Goal: Obtain resource: Obtain resource

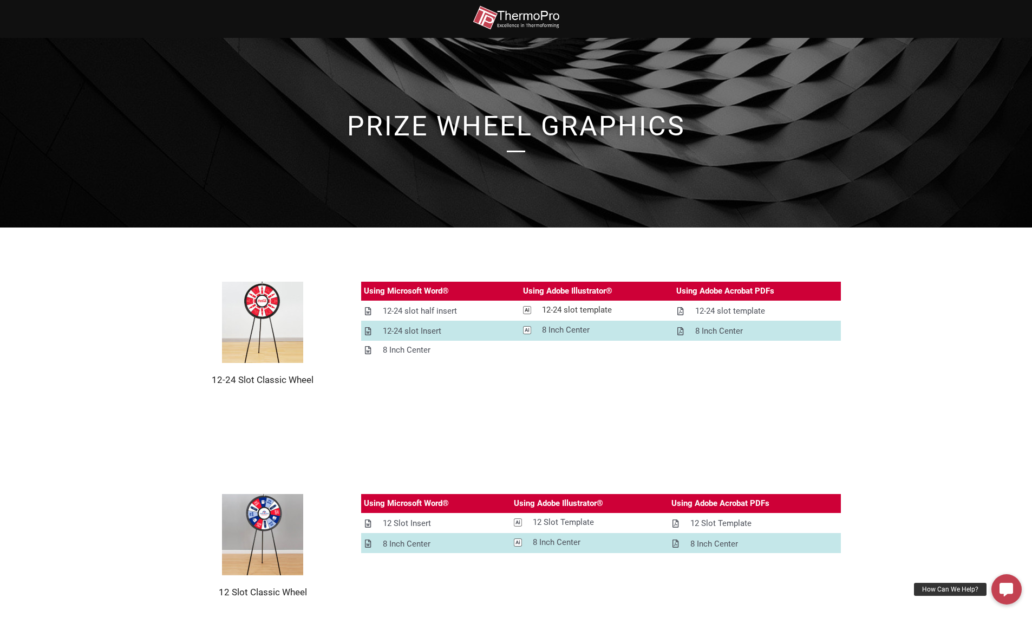
click at [565, 309] on div "12-24 slot template" at bounding box center [577, 310] width 70 height 14
click at [572, 331] on div "8 Inch Center" at bounding box center [566, 330] width 48 height 14
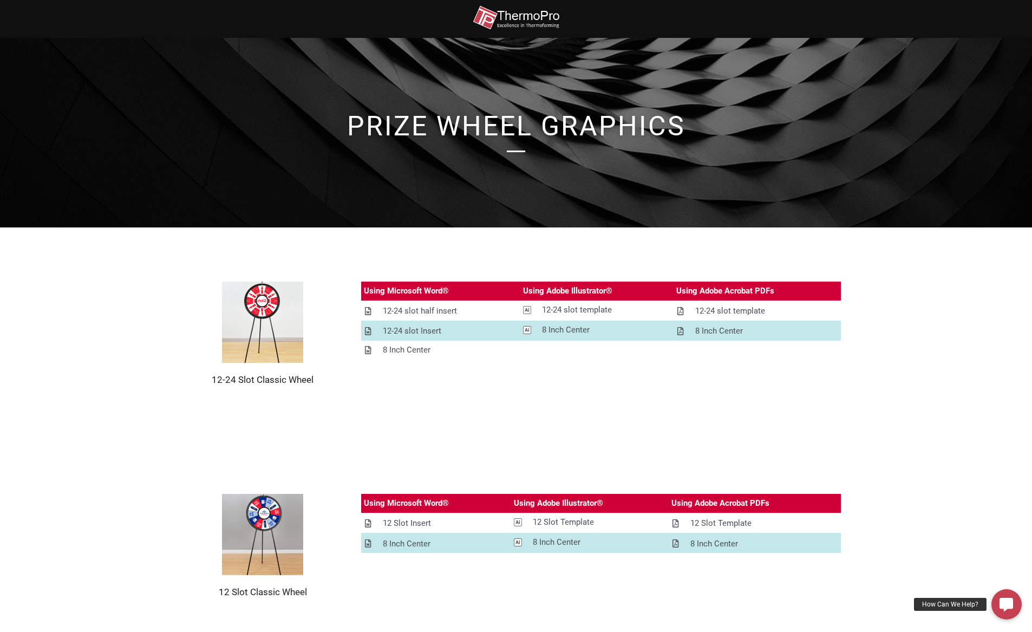
scroll to position [1258, 0]
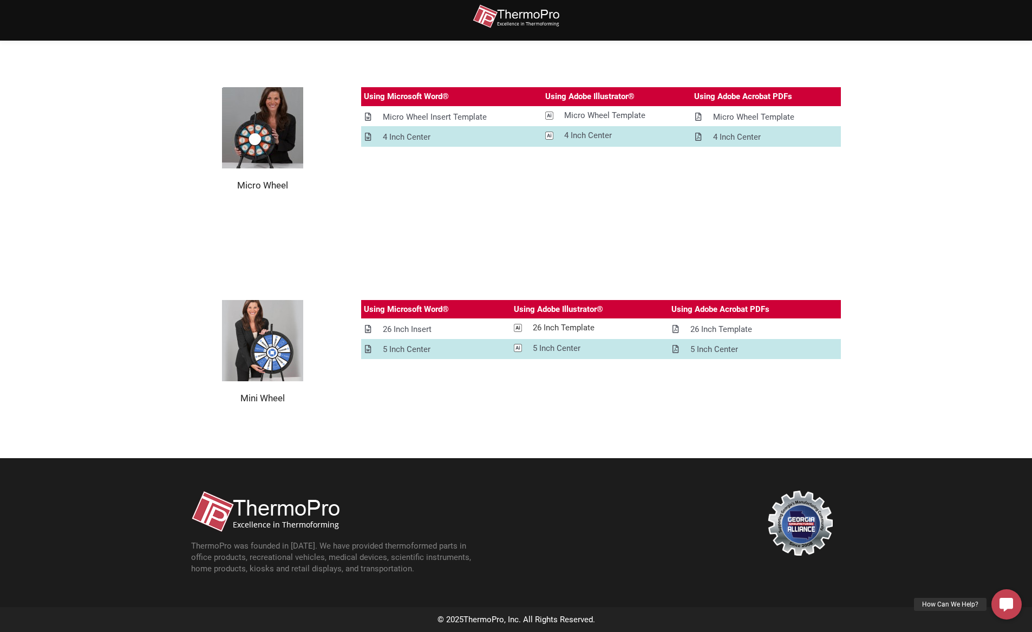
click at [590, 331] on div "26 Inch Template" at bounding box center [564, 328] width 62 height 14
click at [564, 344] on div "5 Inch Center" at bounding box center [557, 349] width 48 height 14
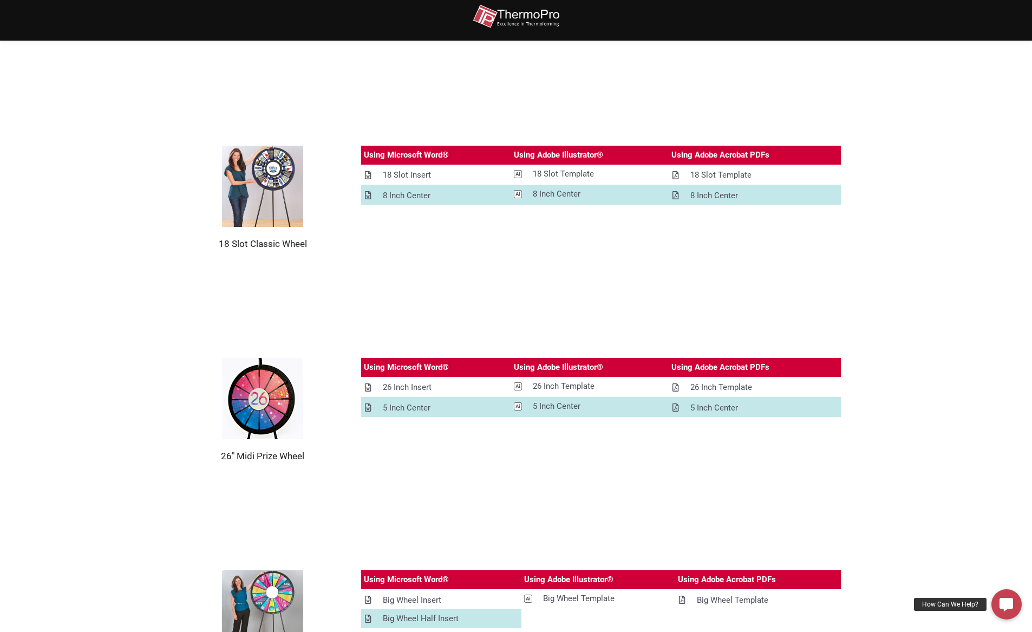
scroll to position [838, 0]
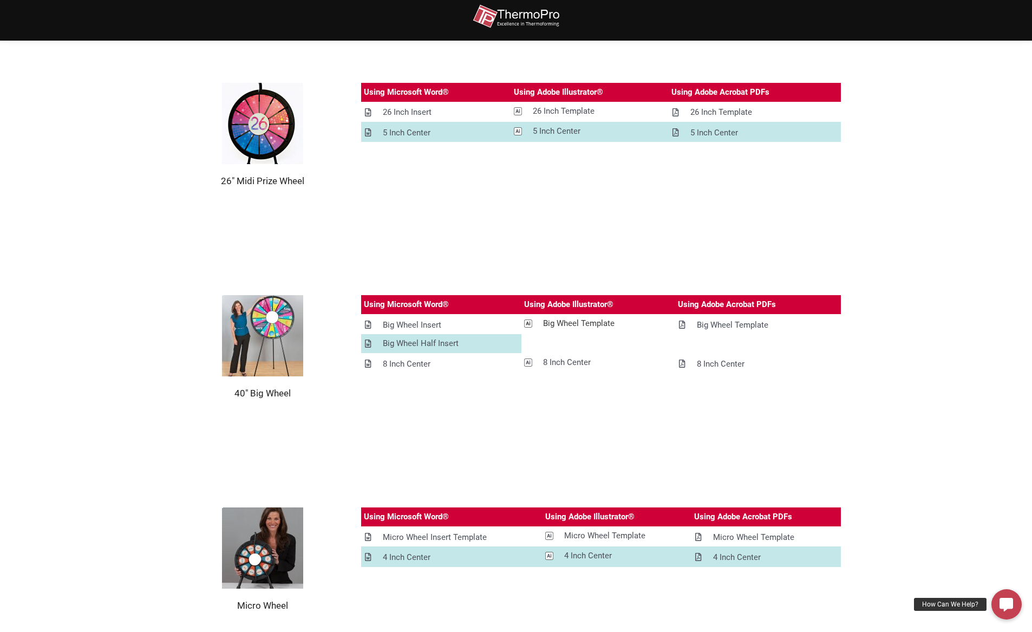
click at [582, 321] on div "Big Wheel Template" at bounding box center [578, 324] width 71 height 14
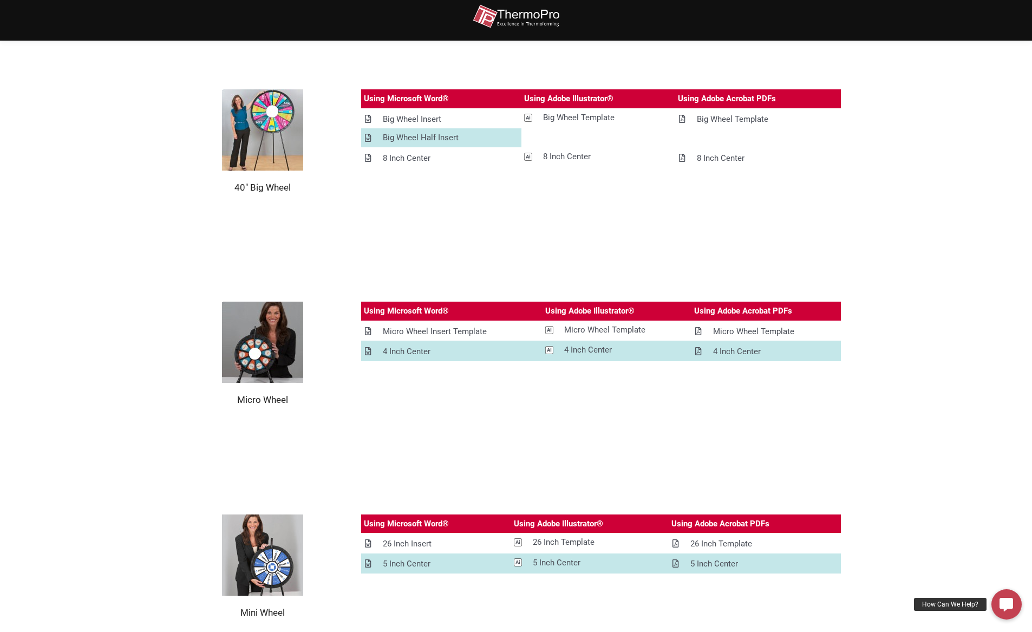
scroll to position [1048, 0]
